Goal: Navigation & Orientation: Find specific page/section

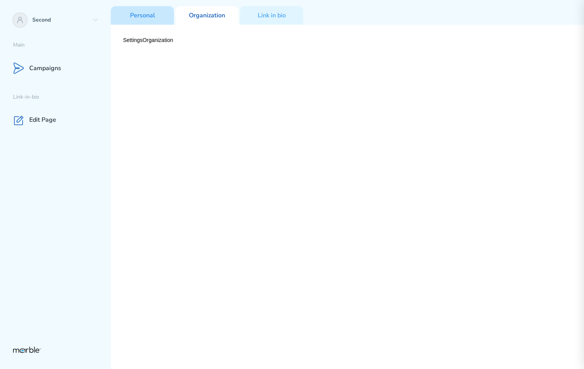
click at [152, 14] on p "Personal" at bounding box center [142, 16] width 25 height 8
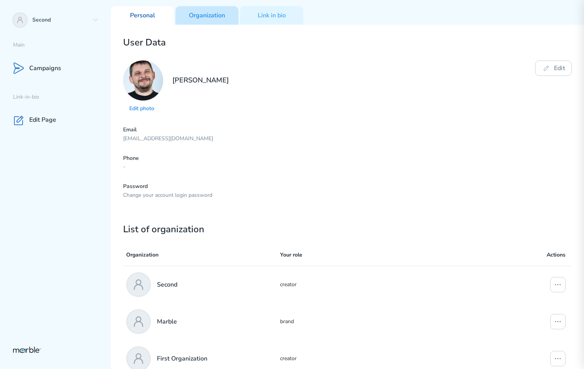
click at [221, 22] on div "Organization" at bounding box center [206, 15] width 63 height 18
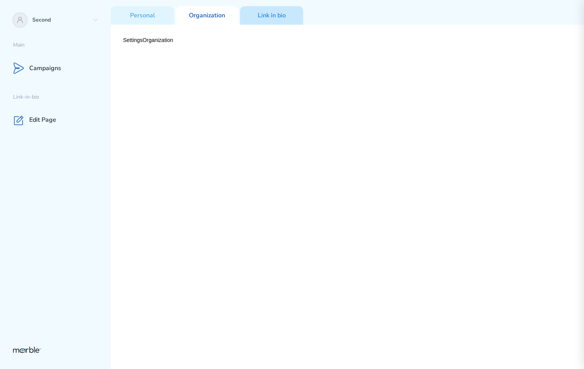
click at [273, 24] on div "Link in bio" at bounding box center [271, 15] width 63 height 18
click at [217, 15] on p "Organization" at bounding box center [207, 16] width 36 height 8
